Goal: Obtain resource: Download file/media

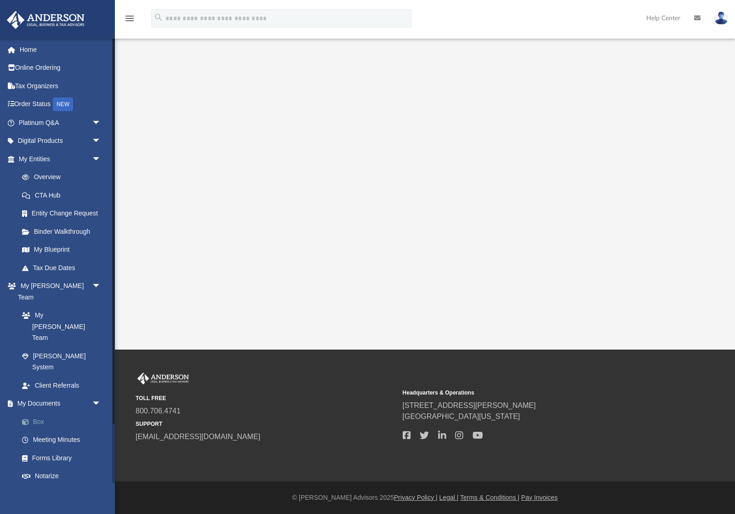
click at [44, 413] on link "Box" at bounding box center [64, 422] width 102 height 18
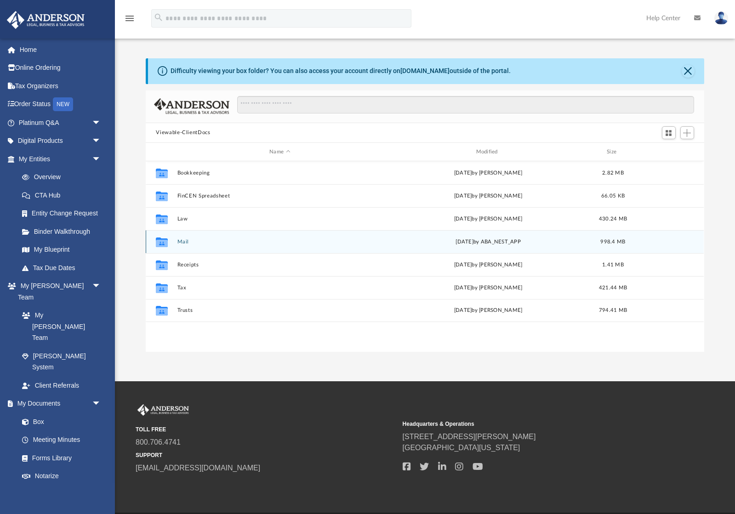
scroll to position [209, 558]
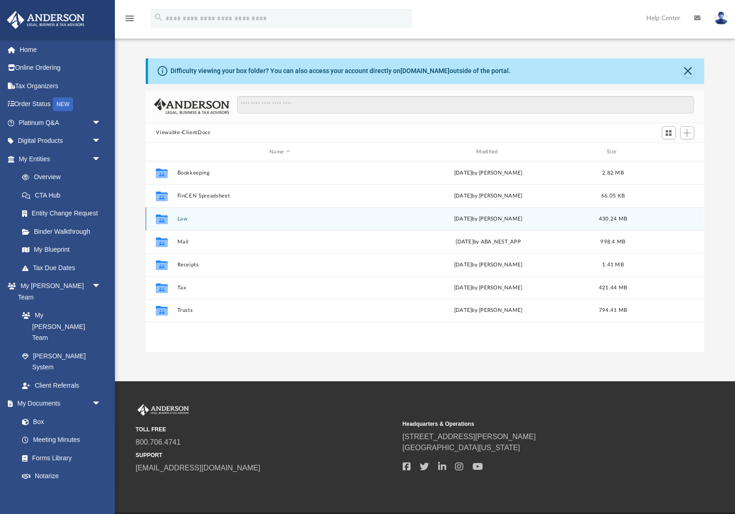
click at [215, 217] on button "Law" at bounding box center [279, 219] width 204 height 6
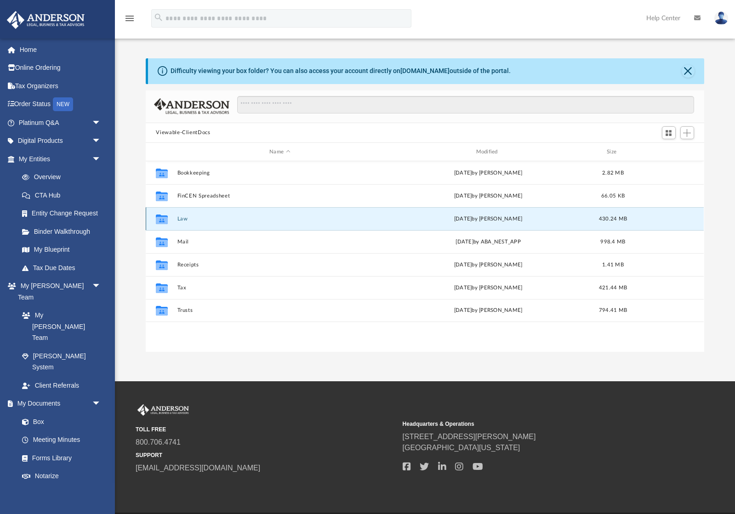
click at [215, 217] on button "Law" at bounding box center [279, 219] width 204 height 6
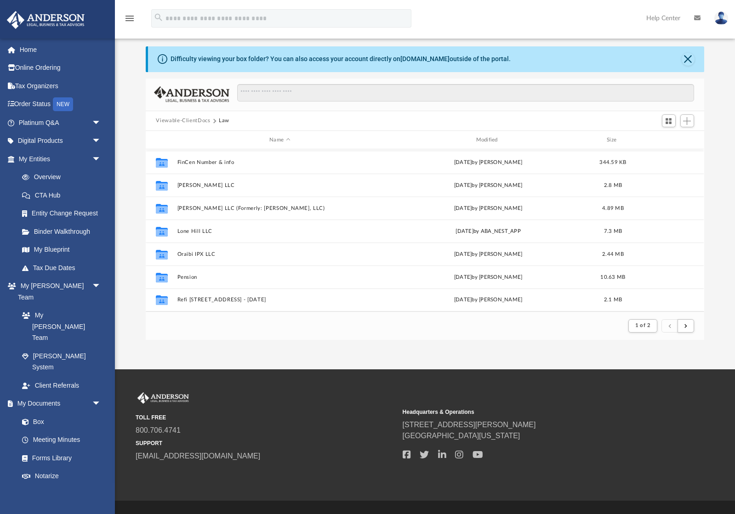
scroll to position [13, 0]
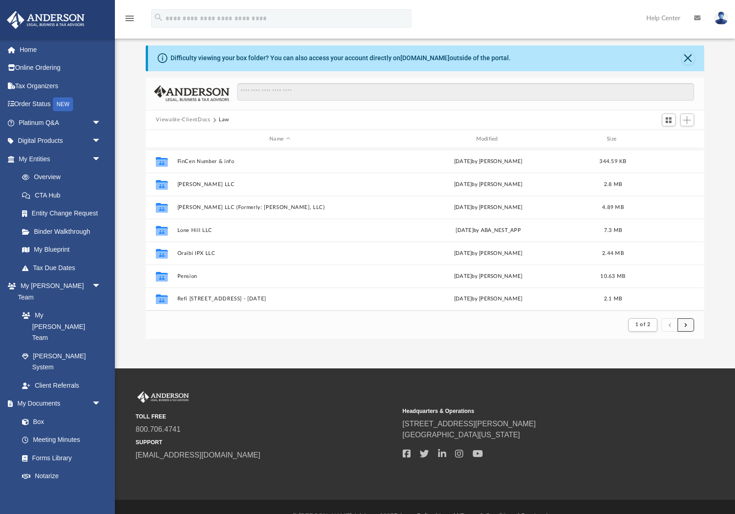
click at [687, 325] on button "submit" at bounding box center [685, 324] width 17 height 13
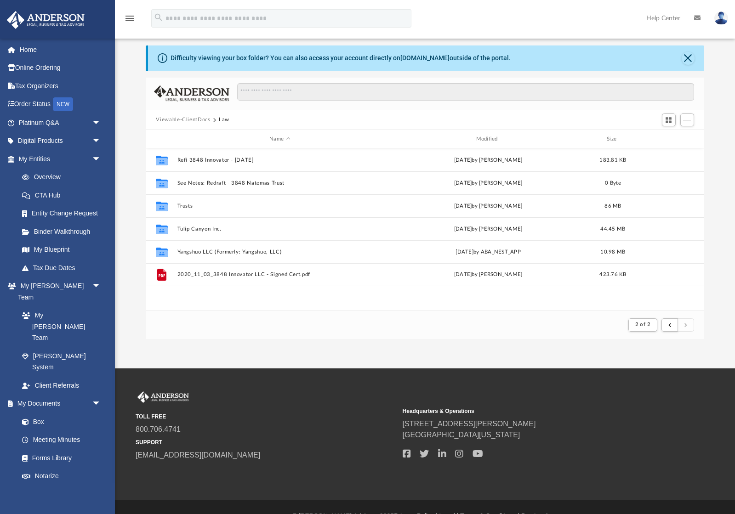
scroll to position [0, 0]
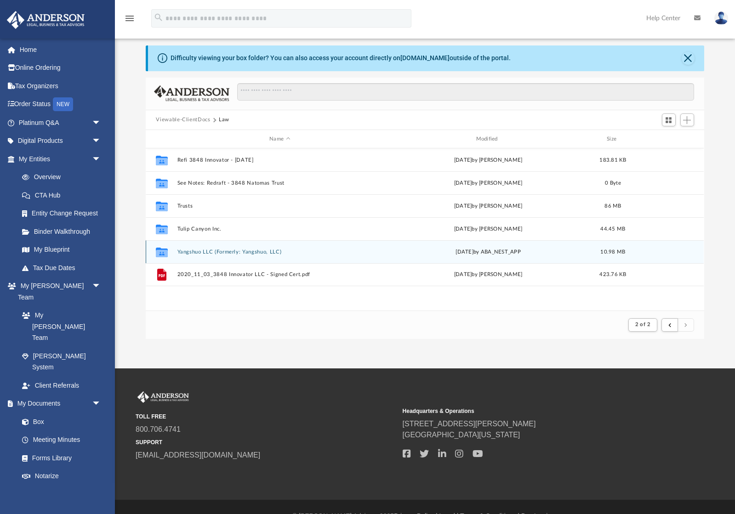
click at [331, 249] on button "Yangshuo LLC (Formerly: Yangshuo, LLC)" at bounding box center [279, 252] width 204 height 6
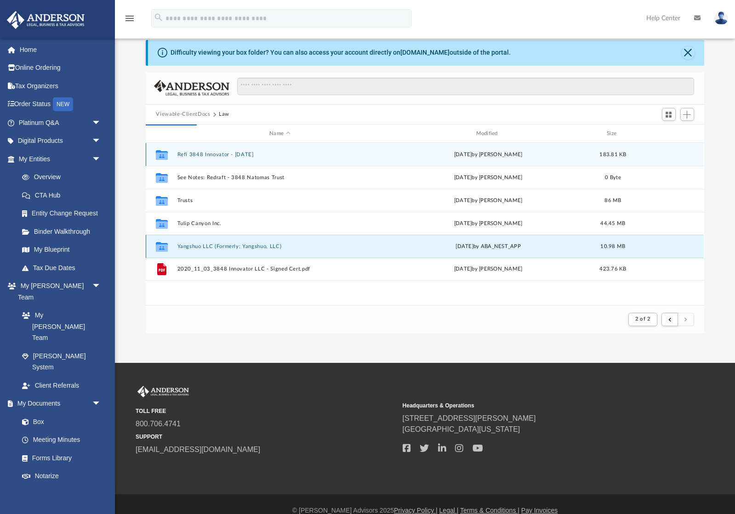
scroll to position [209, 558]
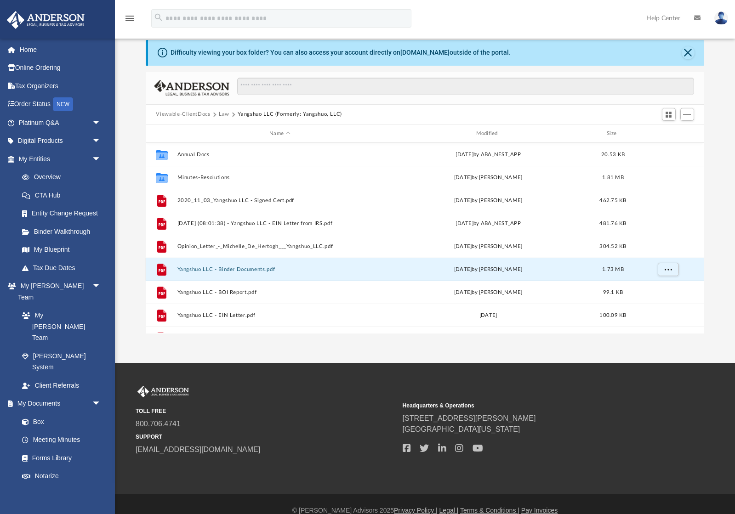
click at [287, 268] on button "Yangshuo LLC - Binder Documents.pdf" at bounding box center [279, 269] width 204 height 6
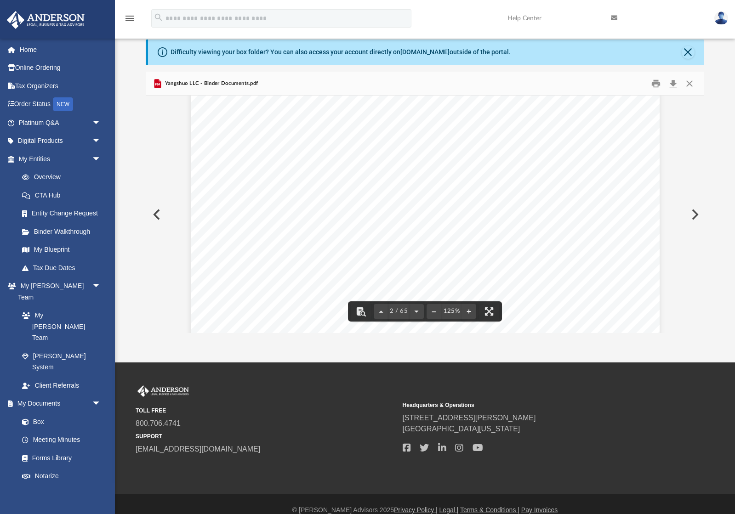
scroll to position [773, 0]
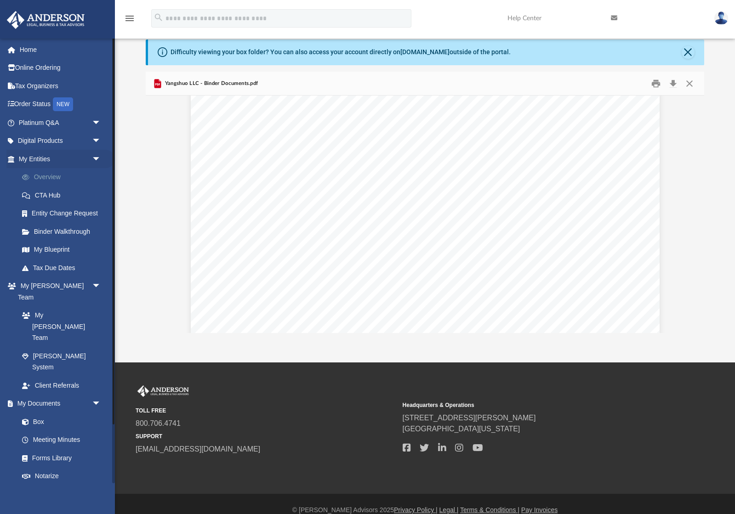
click at [62, 180] on link "Overview" at bounding box center [64, 177] width 102 height 18
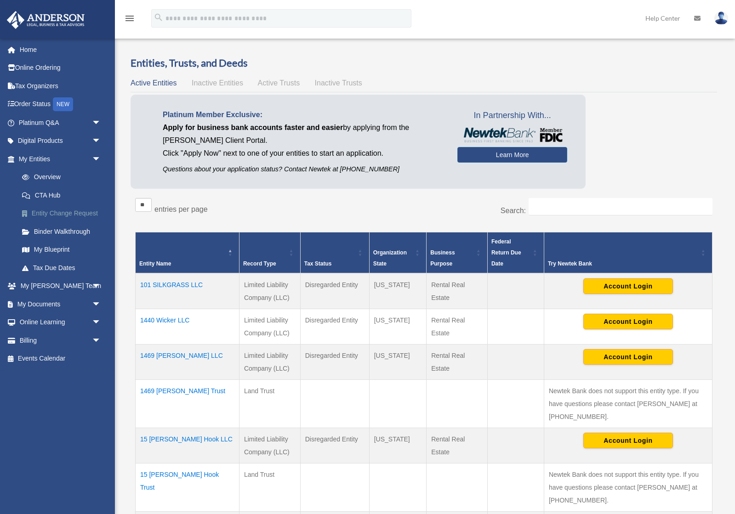
scroll to position [0, 0]
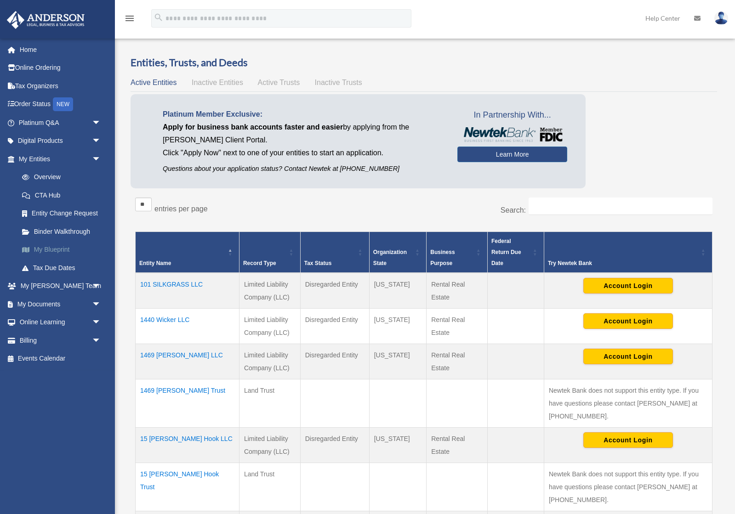
click at [64, 250] on link "My Blueprint" at bounding box center [64, 250] width 102 height 18
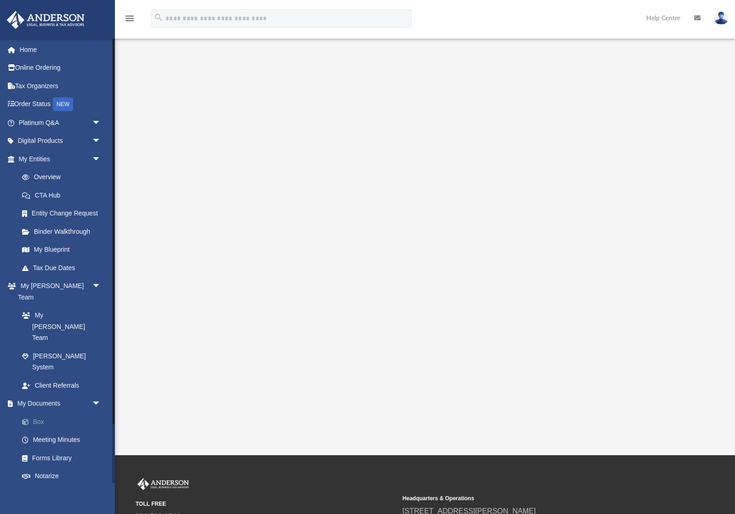
click at [52, 413] on link "Box" at bounding box center [64, 422] width 102 height 18
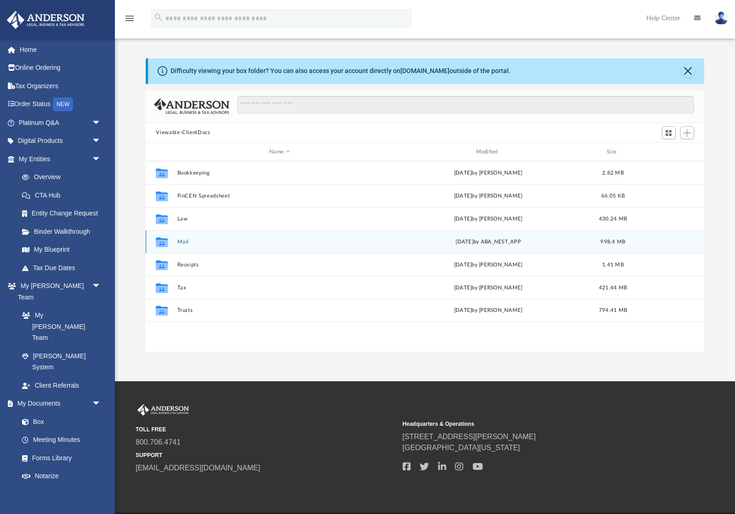
scroll to position [209, 558]
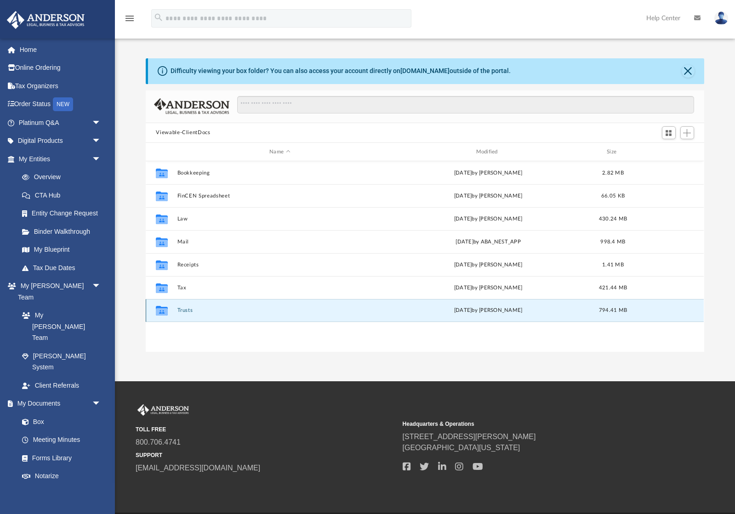
click at [221, 312] on button "Trusts" at bounding box center [279, 311] width 204 height 6
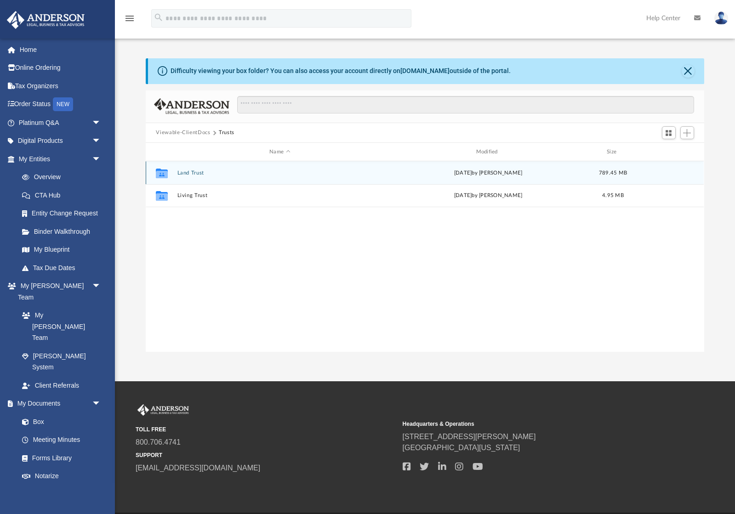
click at [232, 177] on div "Collaborated Folder Land Trust [DATE] by [PERSON_NAME] 789.45 MB" at bounding box center [425, 172] width 558 height 23
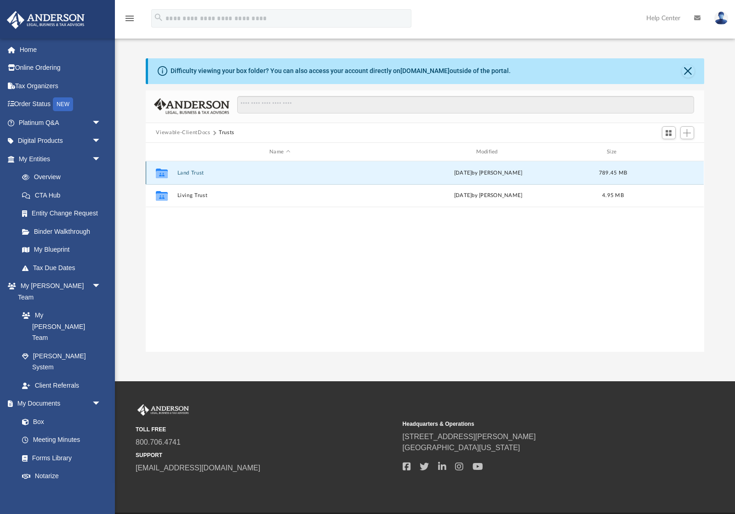
click at [232, 177] on div "Collaborated Folder Land Trust [DATE] by [PERSON_NAME] 789.45 MB" at bounding box center [425, 172] width 558 height 23
click at [205, 175] on button "Land Trust" at bounding box center [279, 173] width 204 height 6
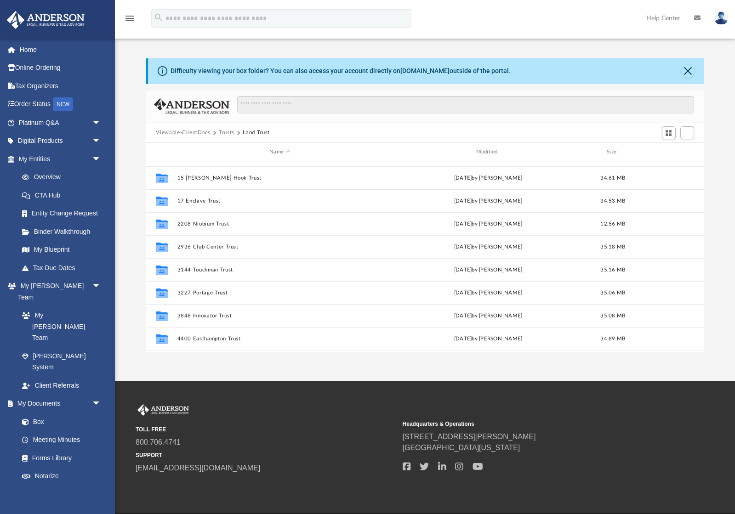
scroll to position [0, 0]
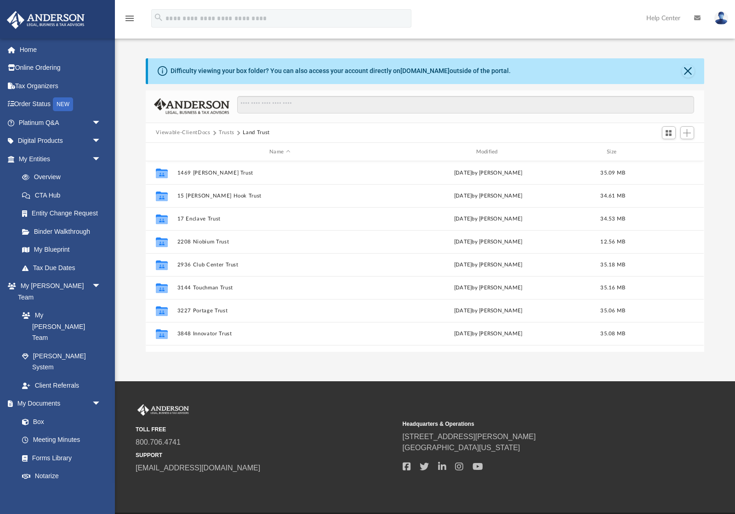
click at [203, 135] on button "Viewable-ClientDocs" at bounding box center [183, 133] width 54 height 8
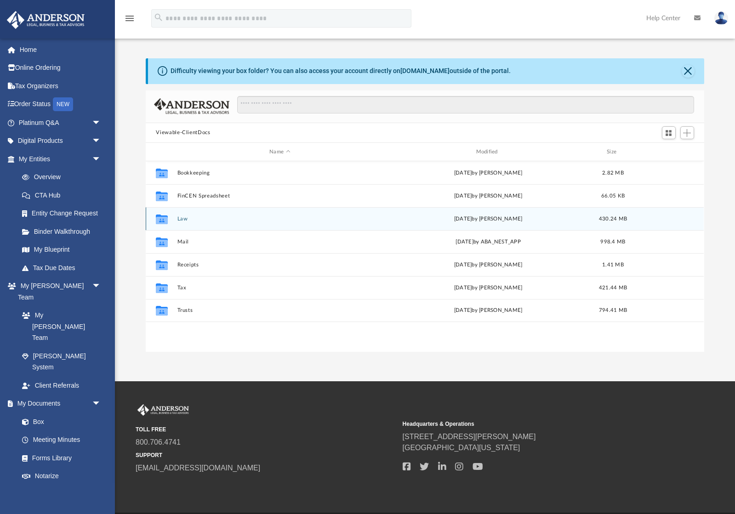
click at [185, 219] on button "Law" at bounding box center [279, 219] width 204 height 6
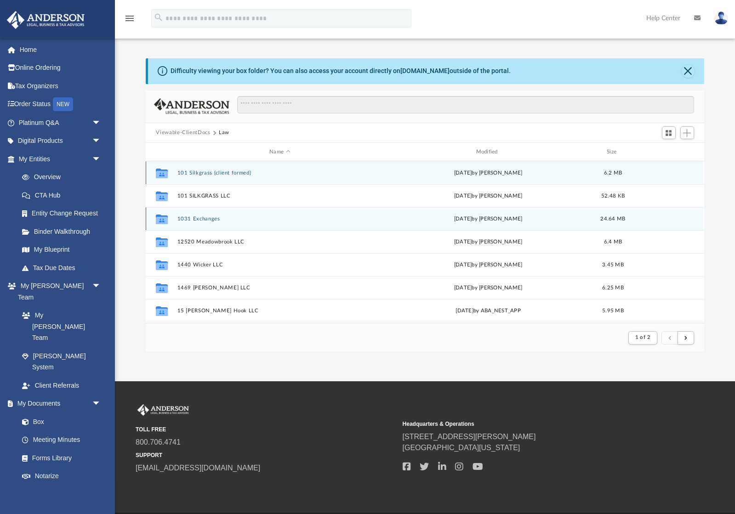
scroll to position [181, 558]
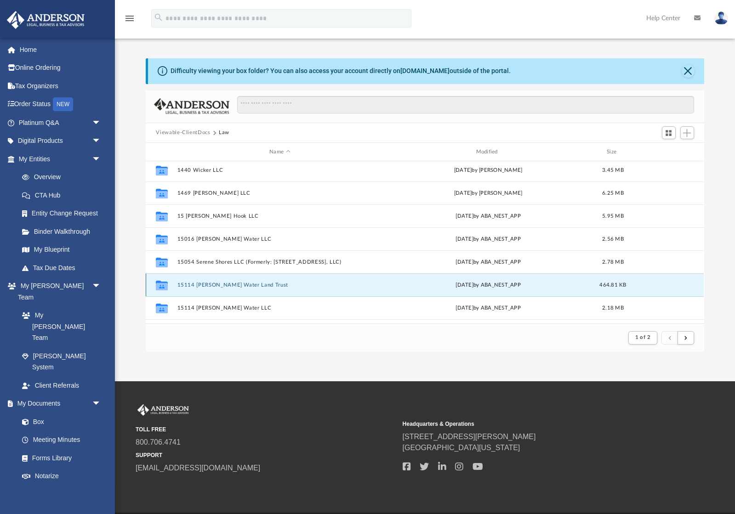
click at [238, 282] on button "15114 [PERSON_NAME] Water Land Trust" at bounding box center [279, 285] width 204 height 6
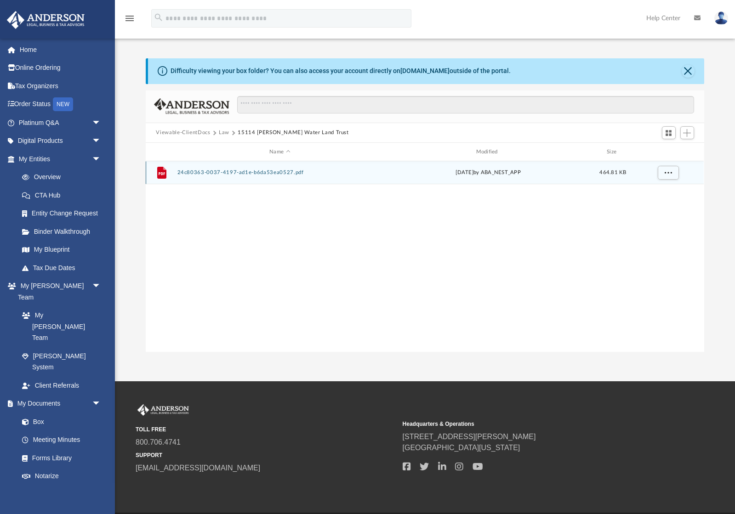
click at [275, 172] on button "24c80363-0037-4197-ad1e-b6da53ea0527.pdf" at bounding box center [279, 173] width 204 height 6
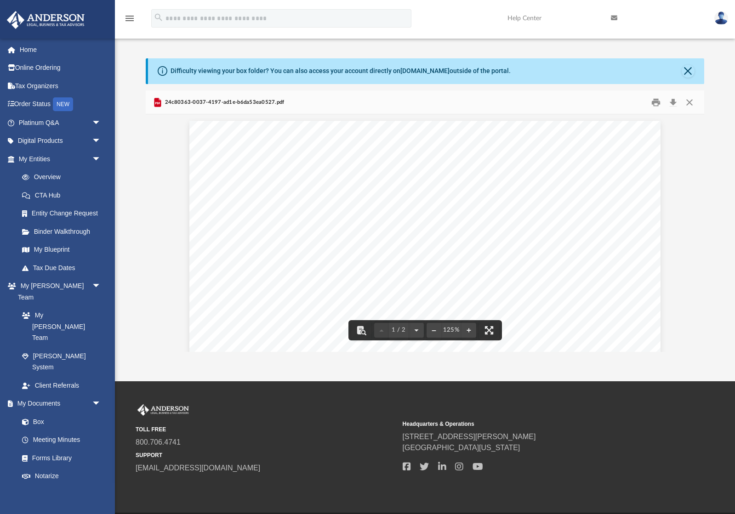
scroll to position [0, 0]
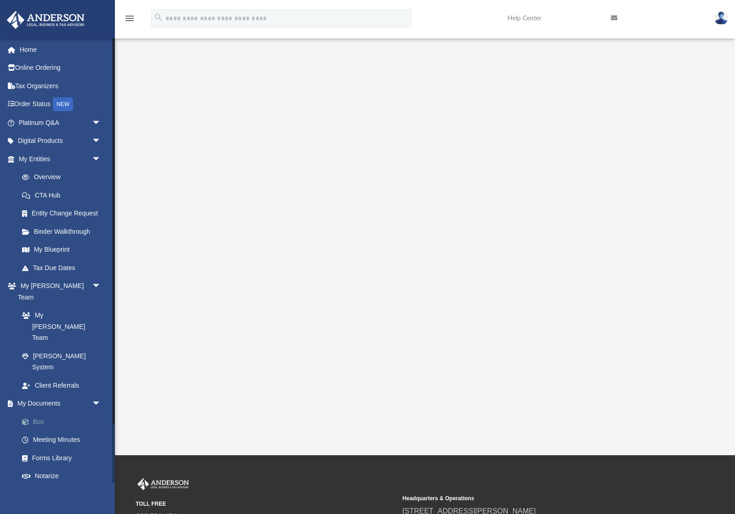
click at [54, 413] on link "Box" at bounding box center [64, 422] width 102 height 18
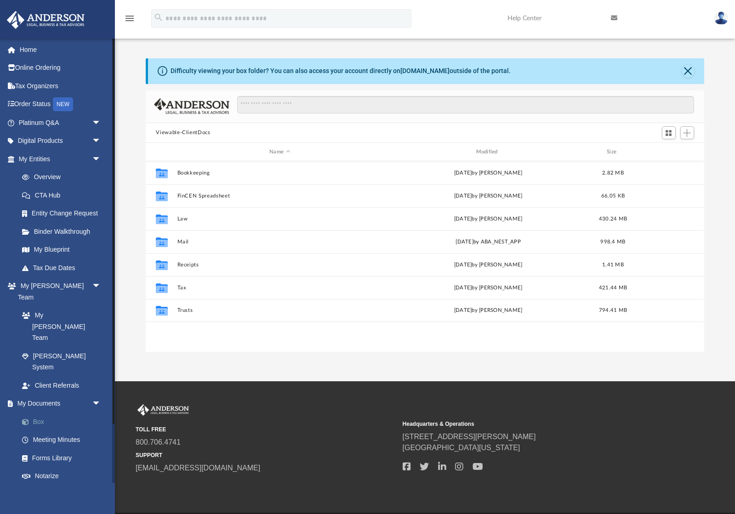
scroll to position [209, 558]
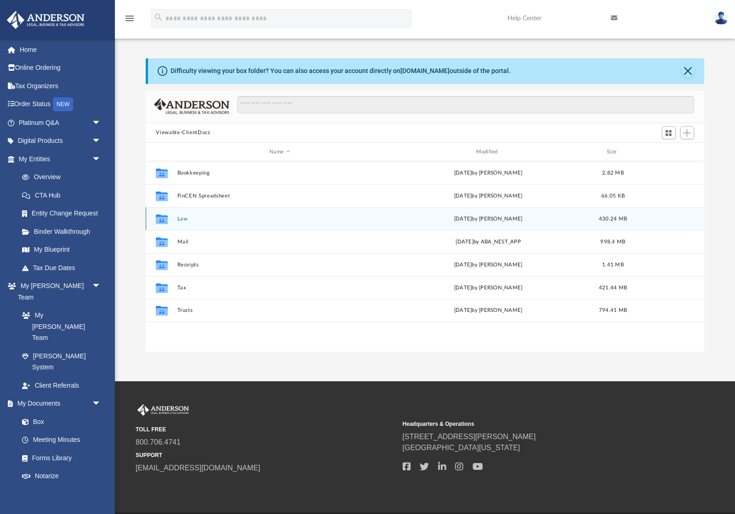
click at [270, 221] on button "Law" at bounding box center [279, 219] width 204 height 6
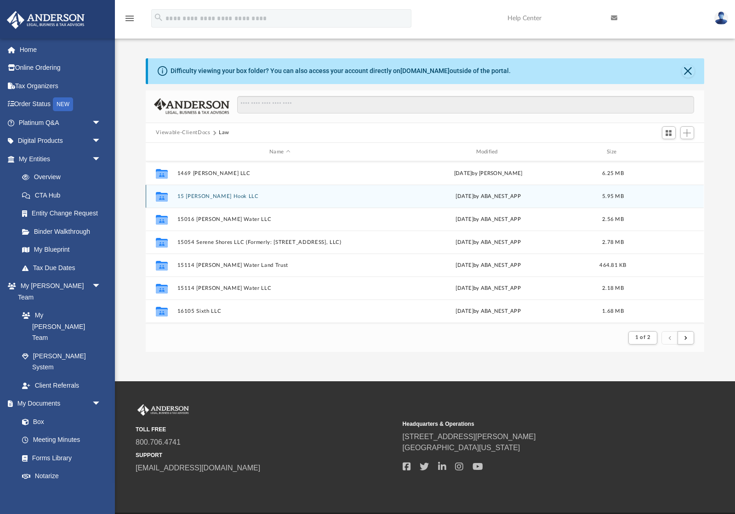
scroll to position [116, 0]
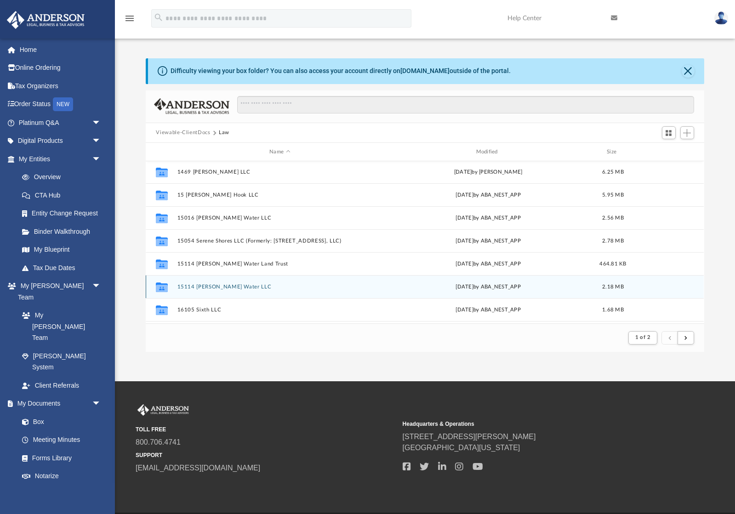
click at [241, 287] on button "15114 [PERSON_NAME] Water LLC" at bounding box center [279, 287] width 204 height 6
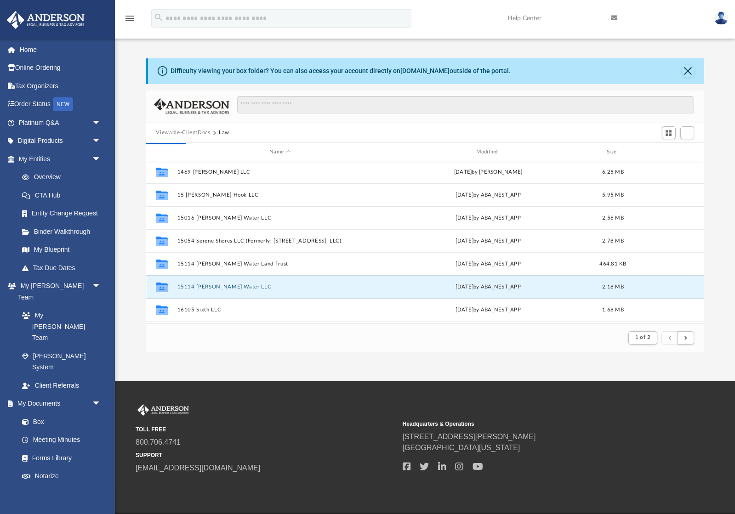
scroll to position [209, 558]
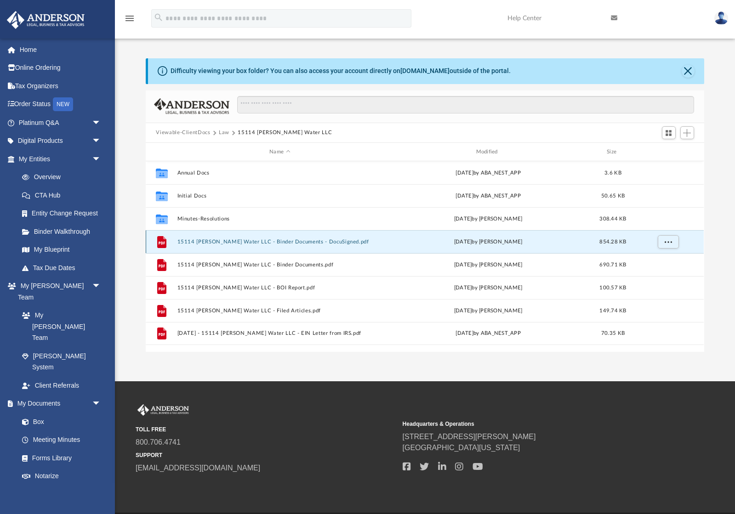
click at [287, 244] on button "15114 Misty Water LLC - Binder Documents - DocuSigned.pdf" at bounding box center [279, 242] width 204 height 6
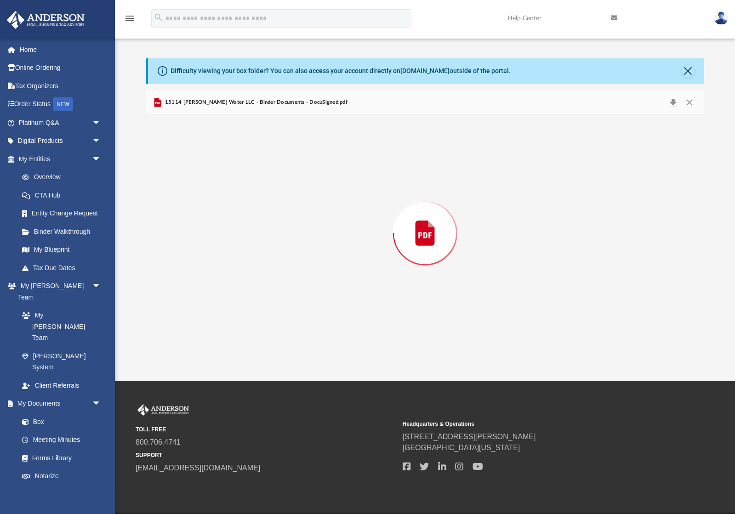
scroll to position [35351, 0]
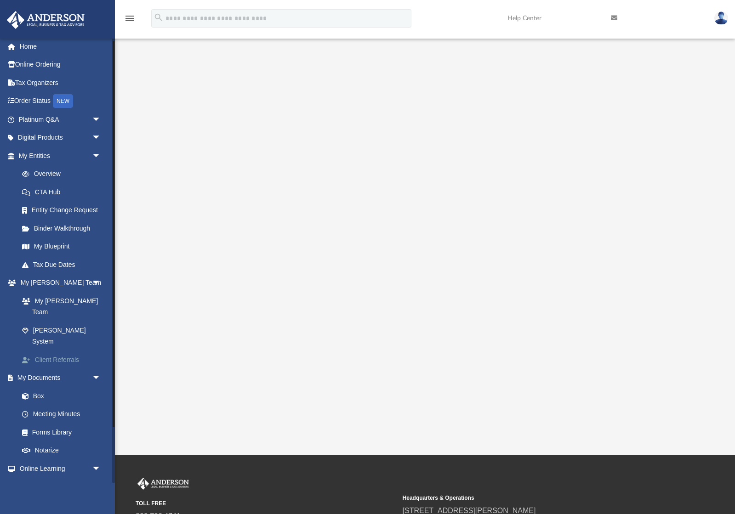
scroll to position [6, 0]
